Goal: Find specific page/section: Find specific page/section

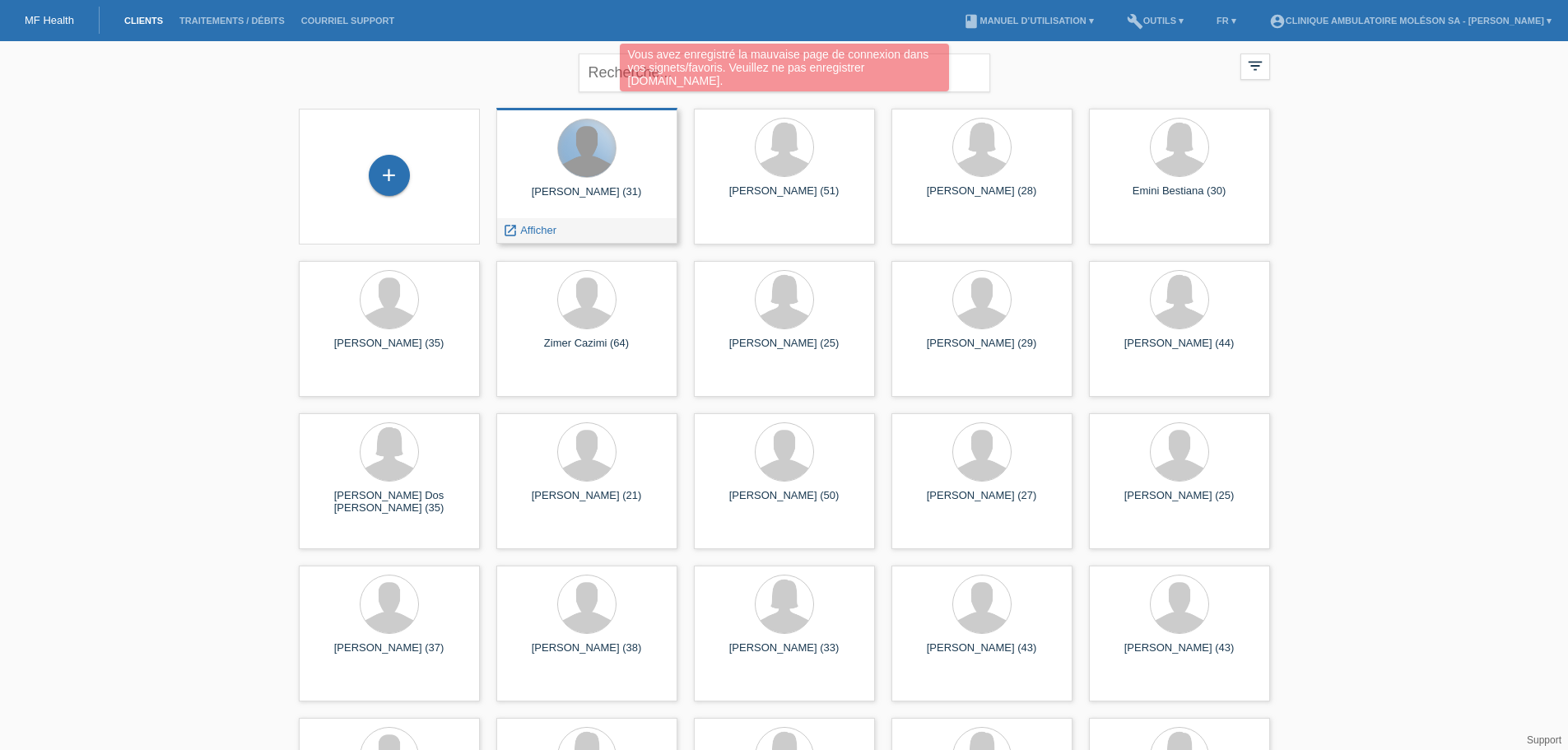
click at [581, 164] on div at bounding box center [587, 148] width 58 height 58
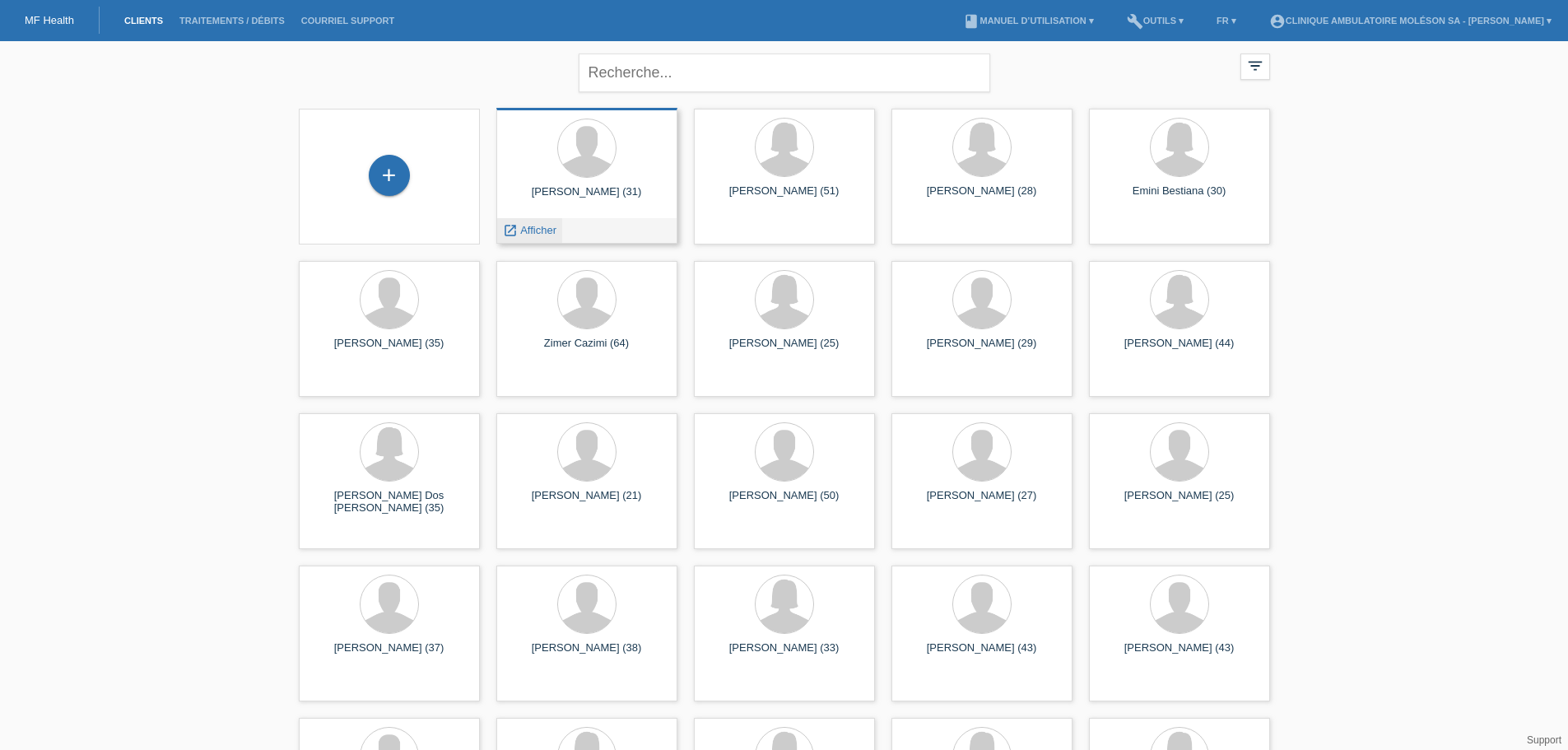
click at [548, 228] on span "Afficher" at bounding box center [538, 229] width 36 height 12
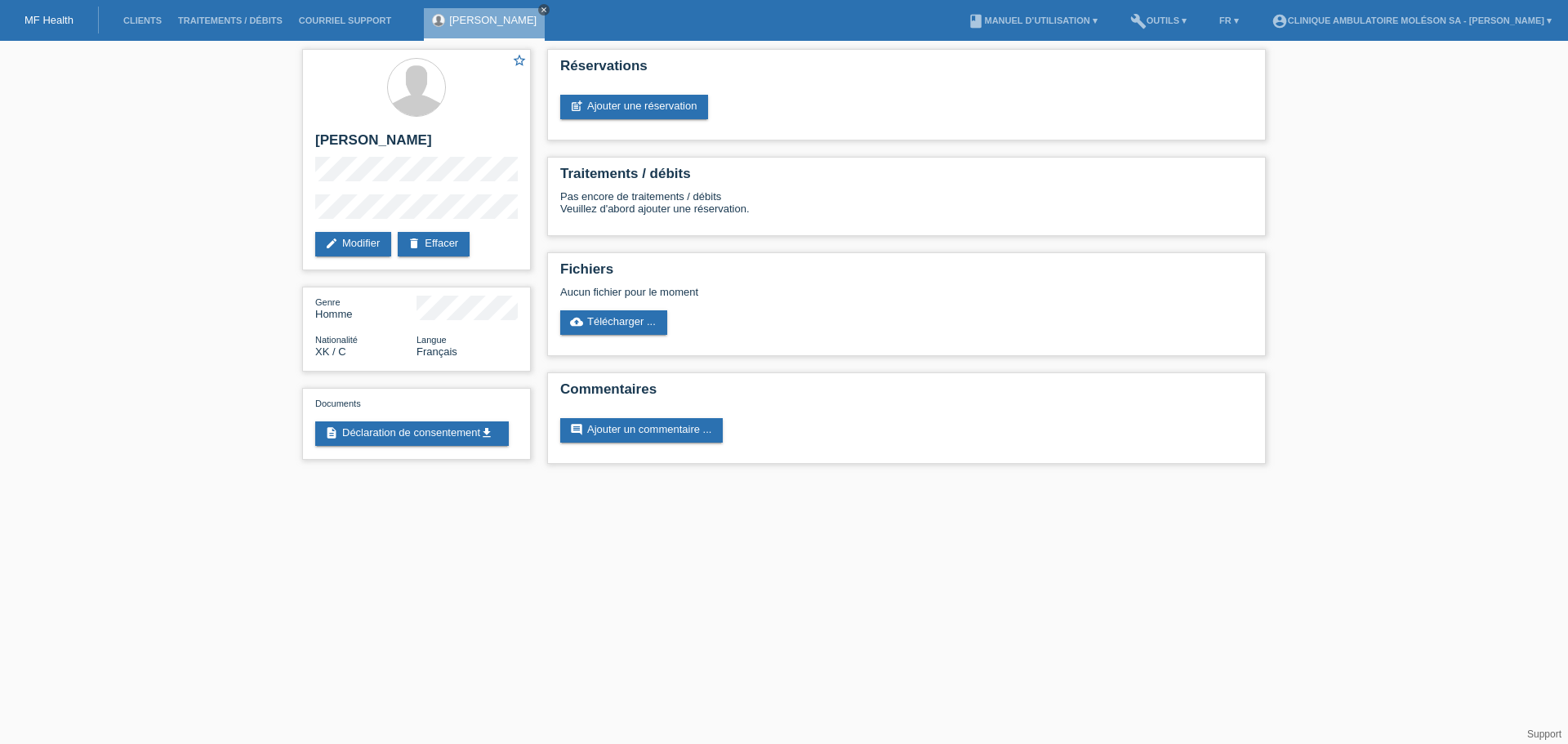
click at [540, 7] on icon "close" at bounding box center [544, 9] width 8 height 8
click at [163, 15] on link "Clients" at bounding box center [142, 20] width 55 height 10
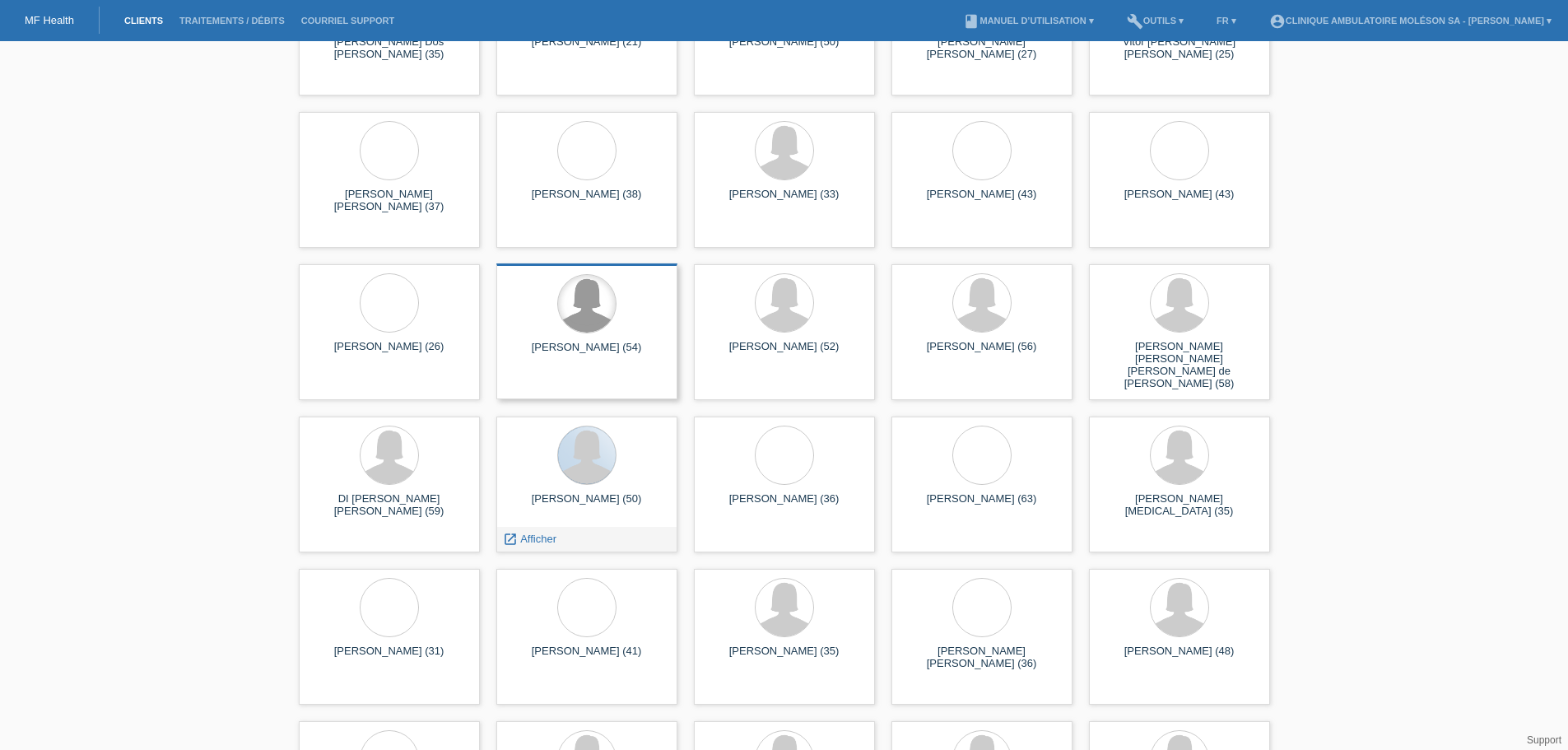
scroll to position [494, 0]
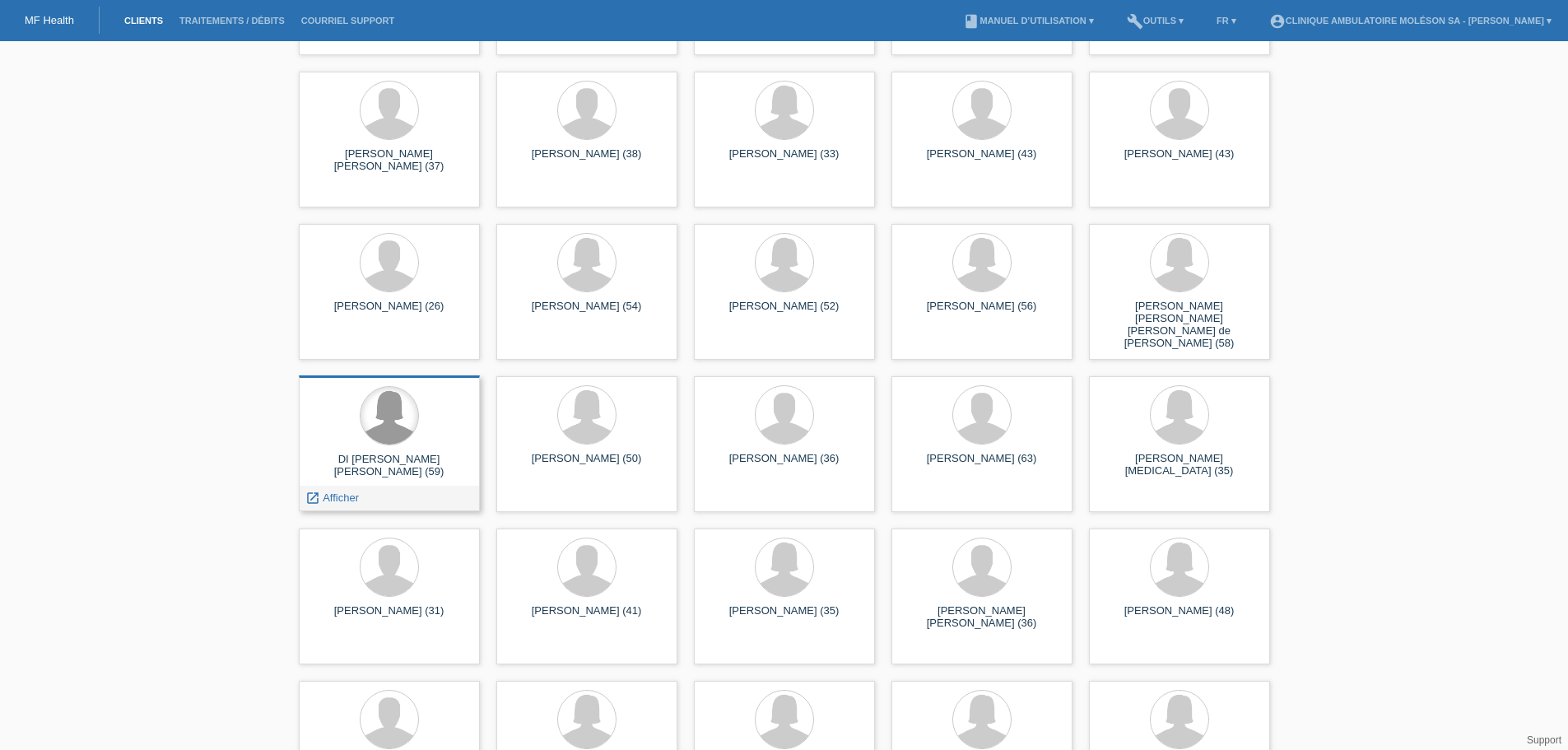
click at [394, 435] on div at bounding box center [389, 415] width 58 height 58
click at [347, 493] on span "Afficher" at bounding box center [340, 497] width 36 height 12
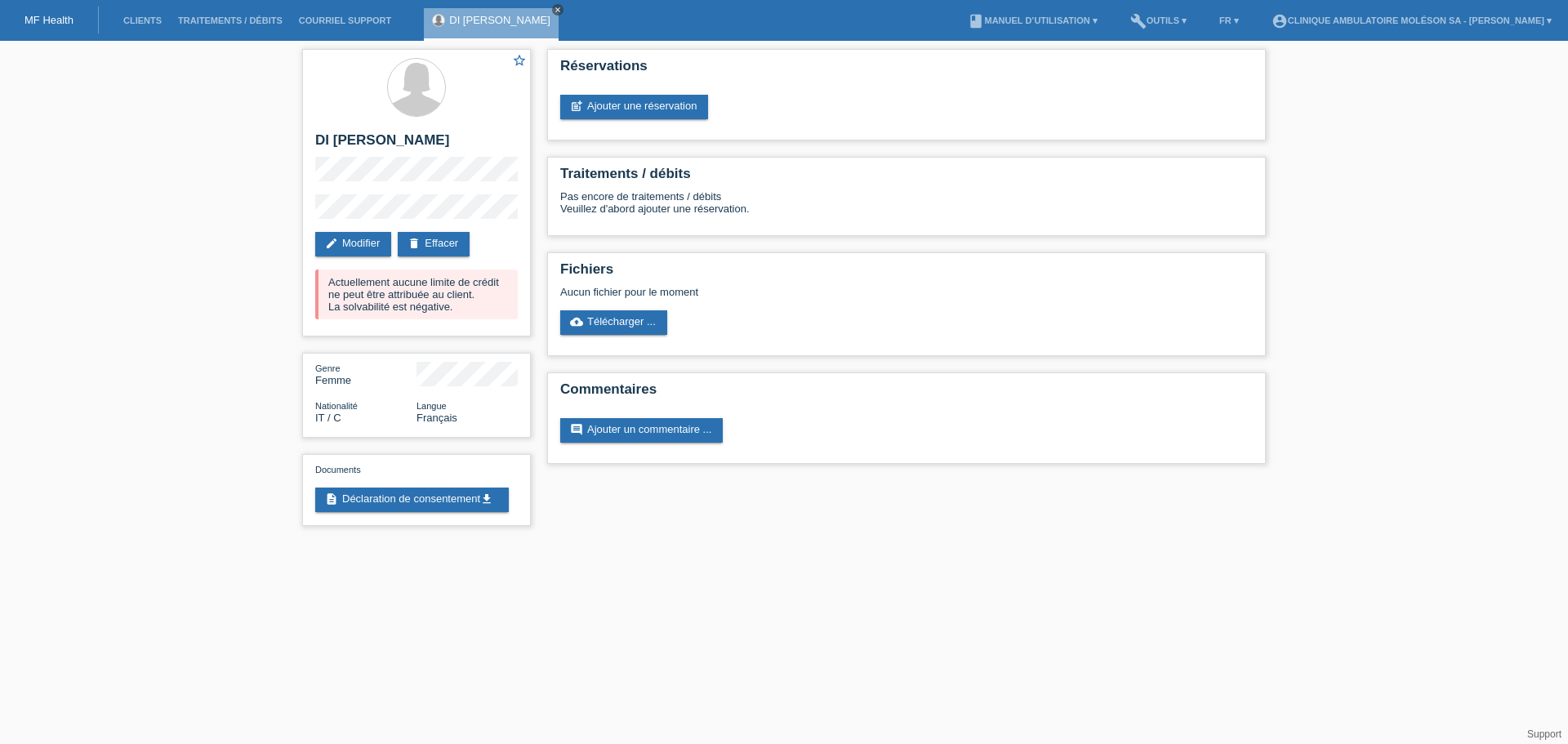
click at [558, 12] on icon "close" at bounding box center [558, 9] width 8 height 8
click at [143, 36] on li "Clients" at bounding box center [142, 21] width 55 height 42
click at [148, 20] on link "Clients" at bounding box center [142, 20] width 55 height 10
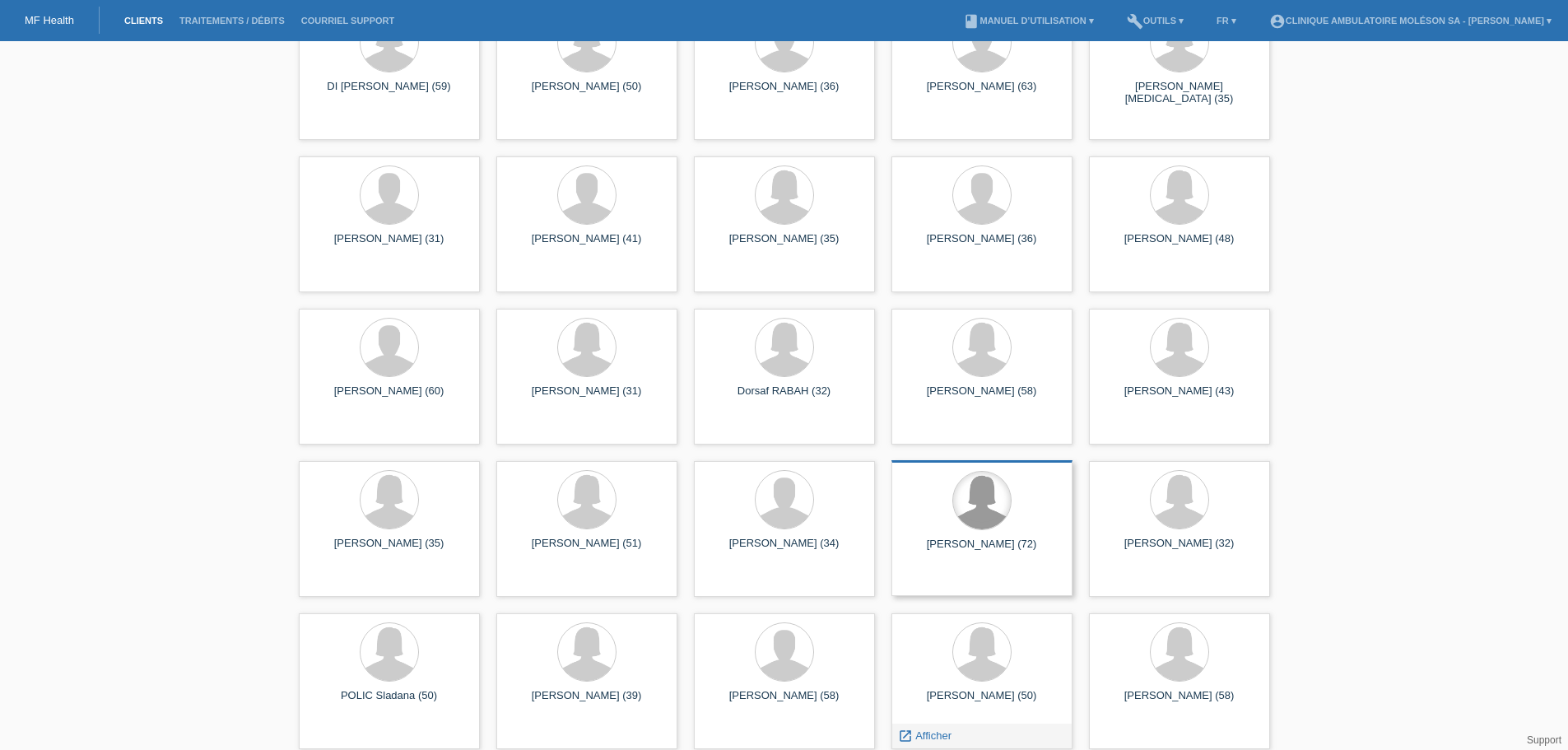
scroll to position [1025, 0]
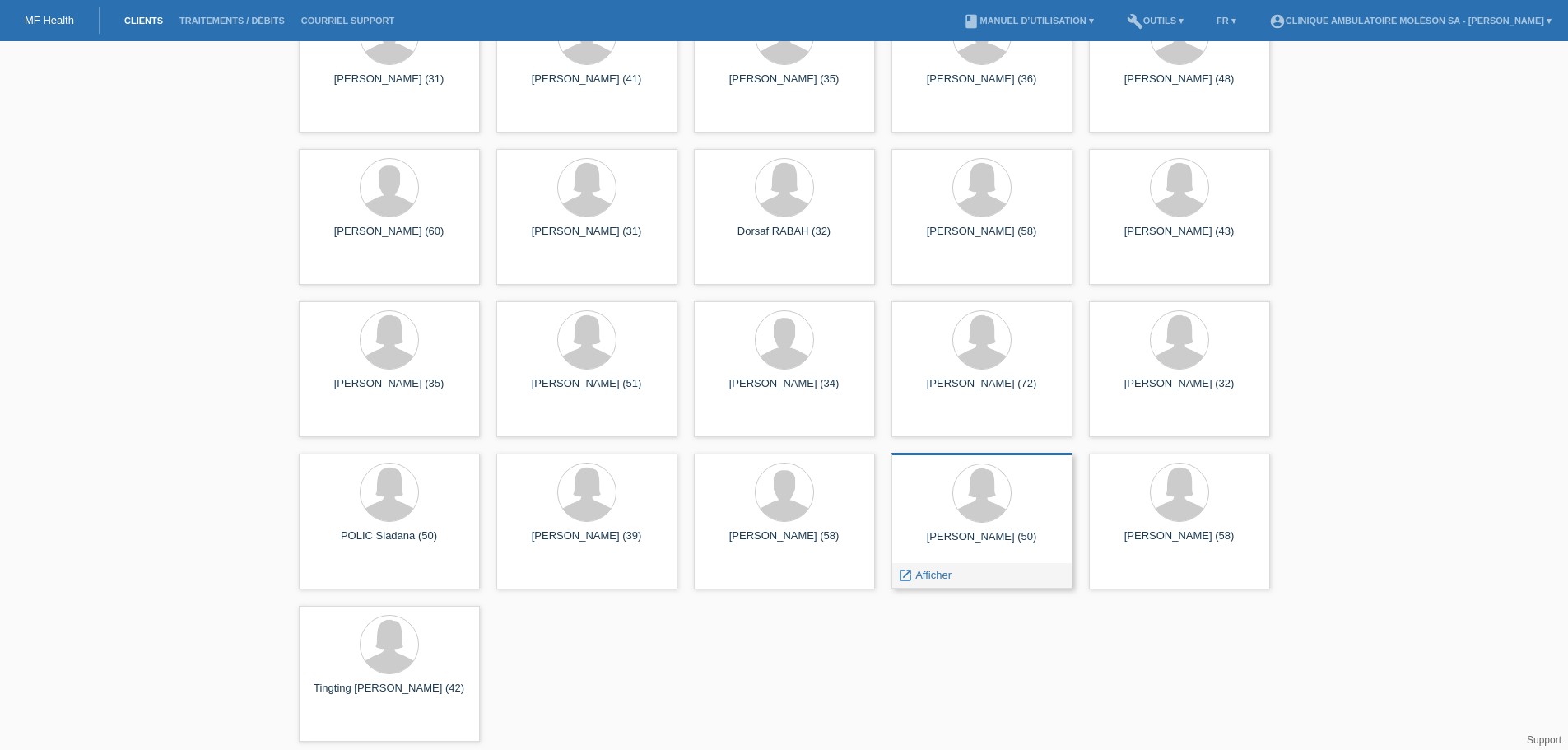
click at [1020, 521] on div at bounding box center [981, 494] width 155 height 62
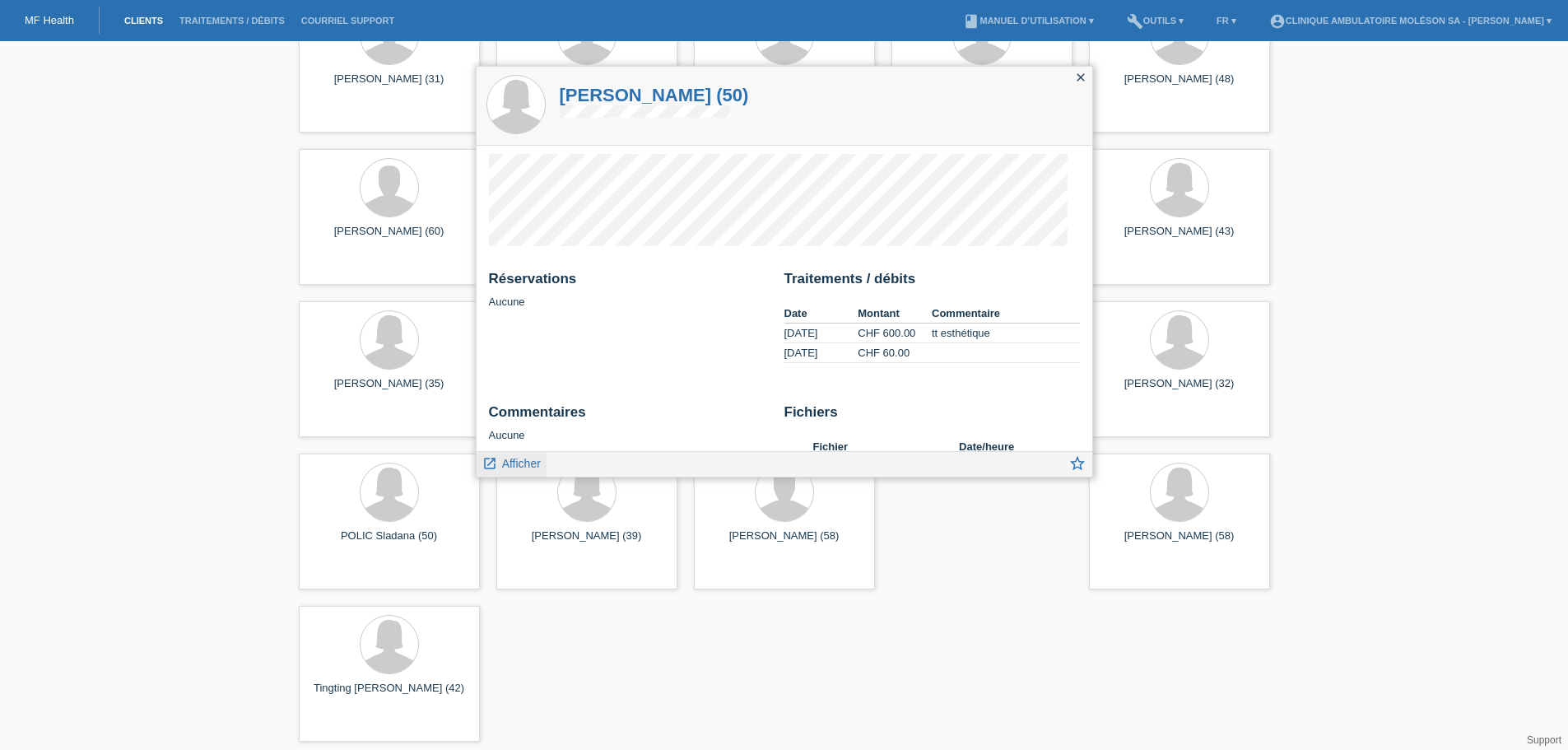
click at [502, 463] on span "Afficher" at bounding box center [521, 464] width 39 height 13
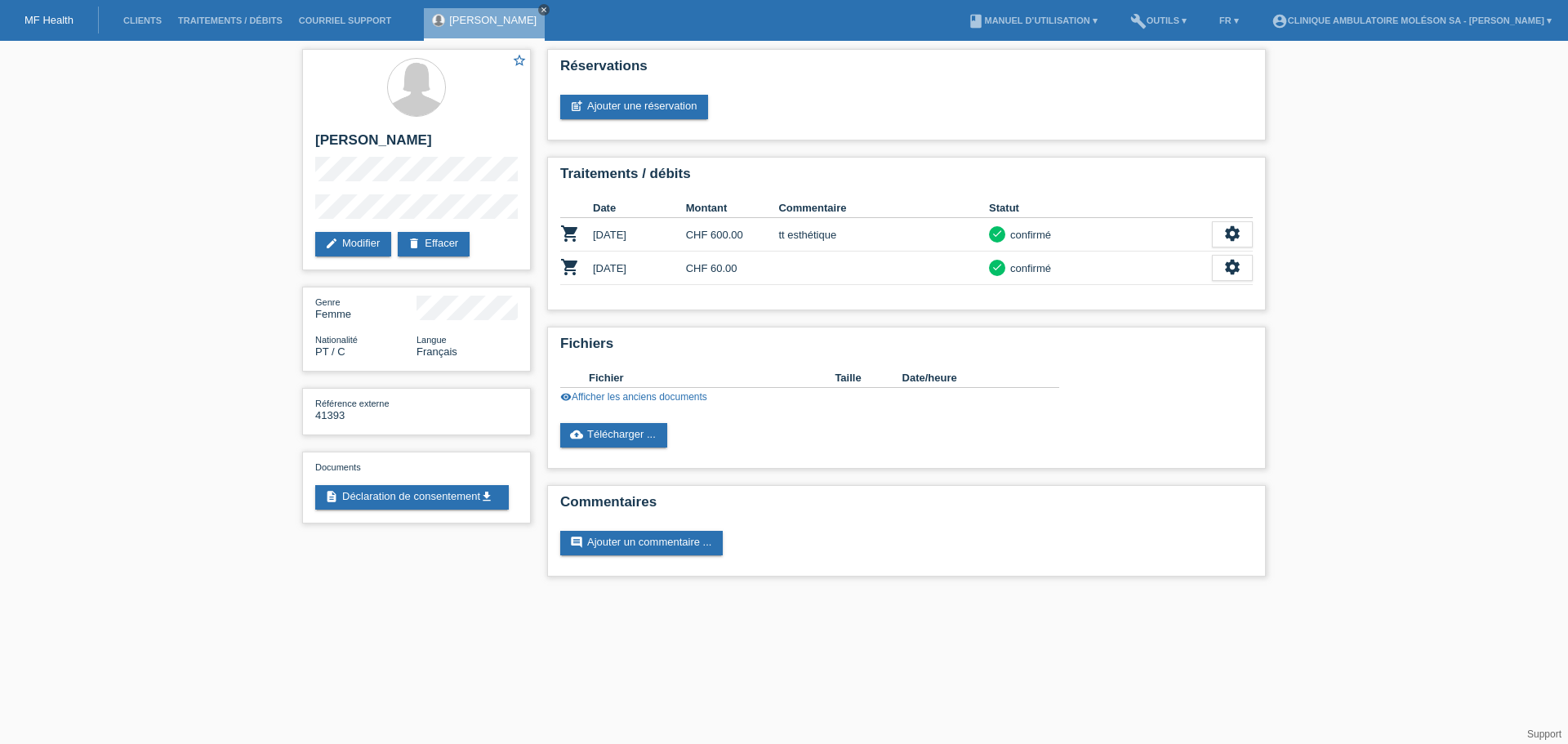
click at [540, 13] on icon "close" at bounding box center [544, 9] width 8 height 8
click at [146, 24] on link "Clients" at bounding box center [142, 20] width 55 height 10
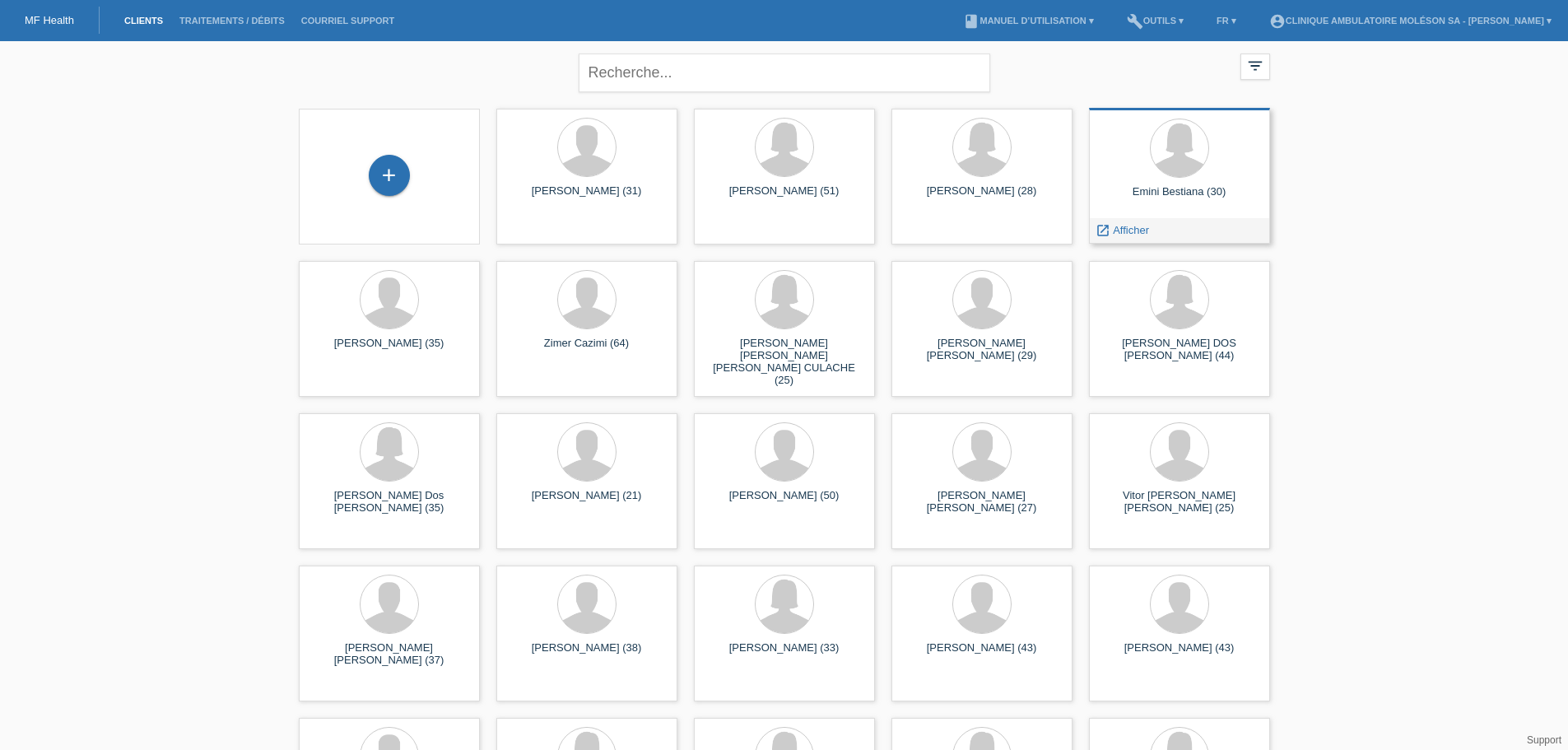
click at [1172, 205] on div "Emini Bestiana (30)" at bounding box center [1179, 198] width 155 height 27
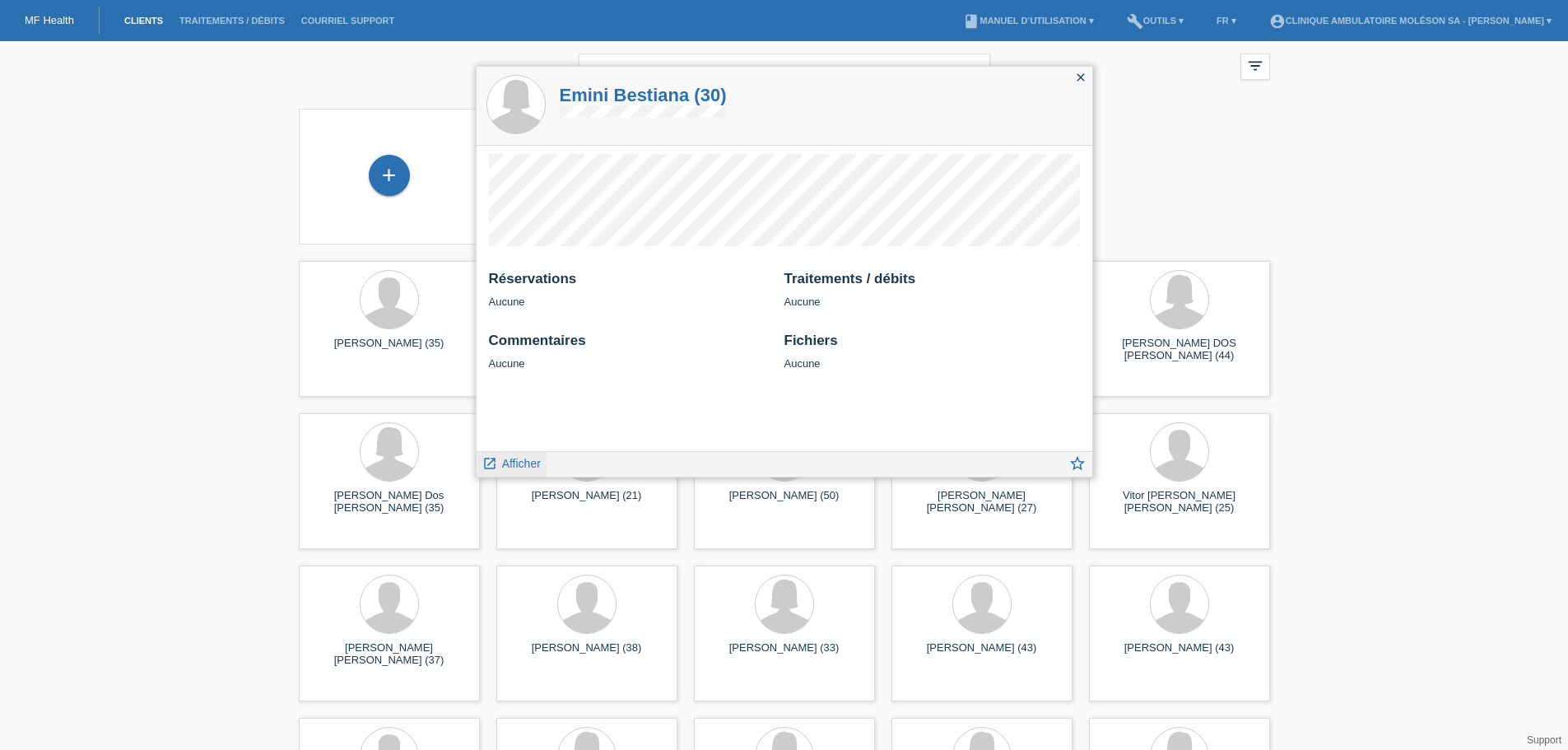
click at [521, 465] on span "Afficher" at bounding box center [521, 464] width 39 height 13
